Goal: Task Accomplishment & Management: Complete application form

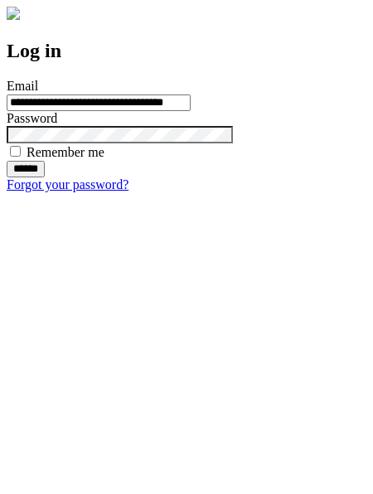
type input "**********"
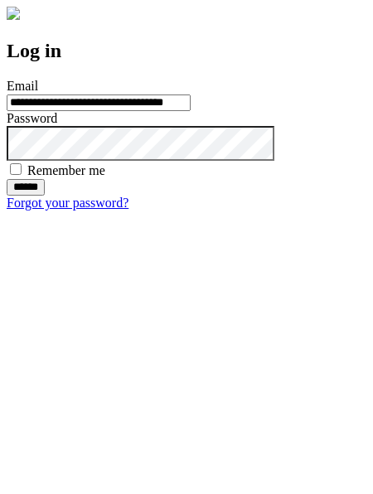
click at [45, 195] on input "******" at bounding box center [26, 187] width 38 height 17
